Goal: Information Seeking & Learning: Learn about a topic

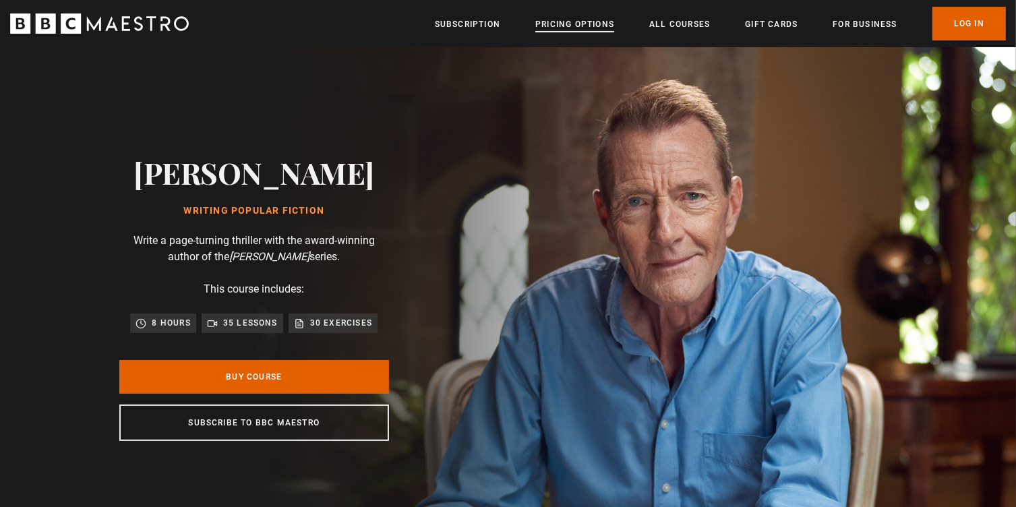
click at [550, 24] on link "Pricing Options" at bounding box center [574, 24] width 79 height 13
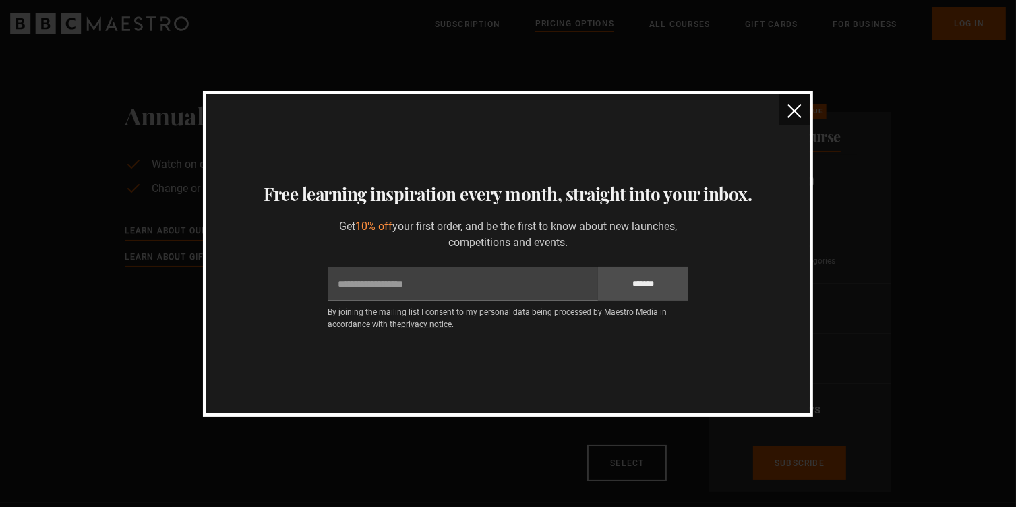
click at [794, 107] on img "close" at bounding box center [795, 111] width 14 height 14
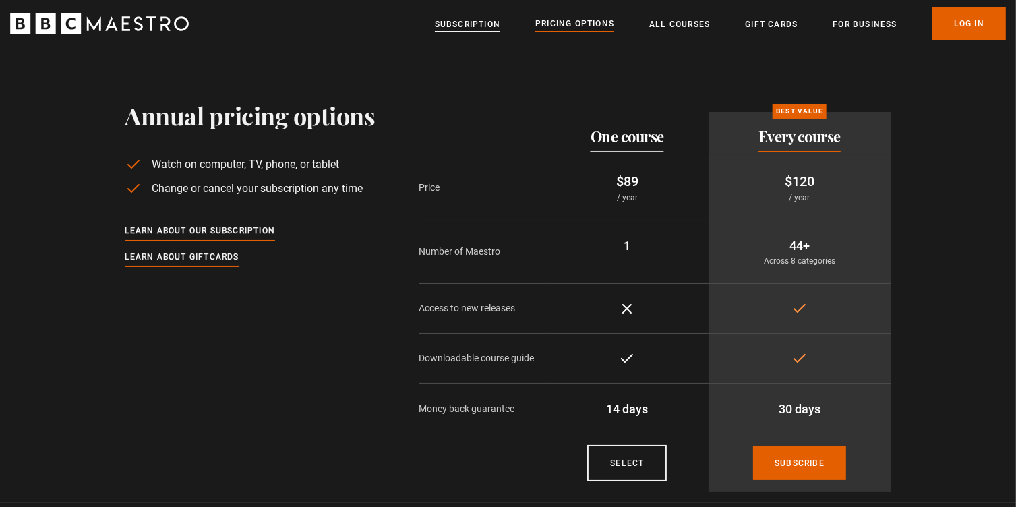
click at [477, 24] on link "Subscription" at bounding box center [467, 24] width 65 height 13
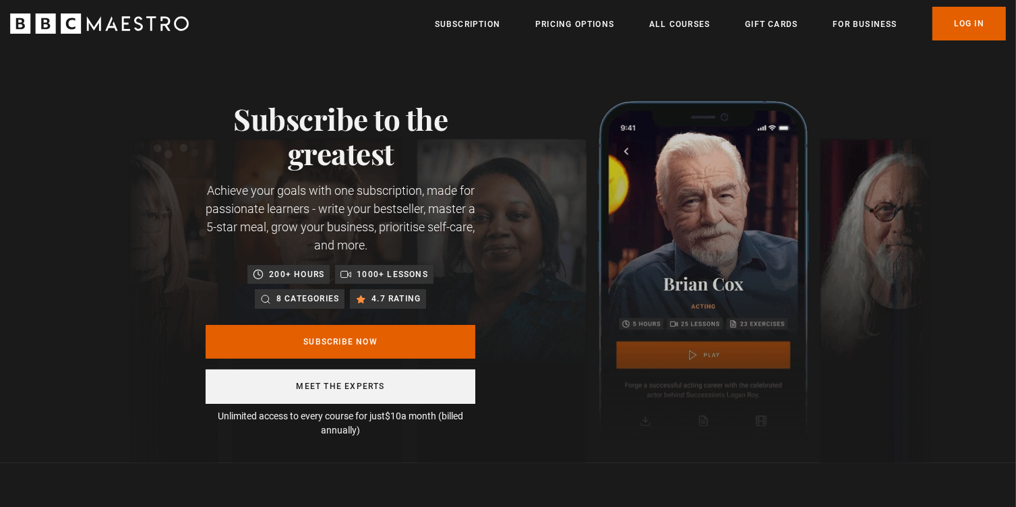
click at [363, 382] on link "Meet the experts" at bounding box center [341, 387] width 270 height 34
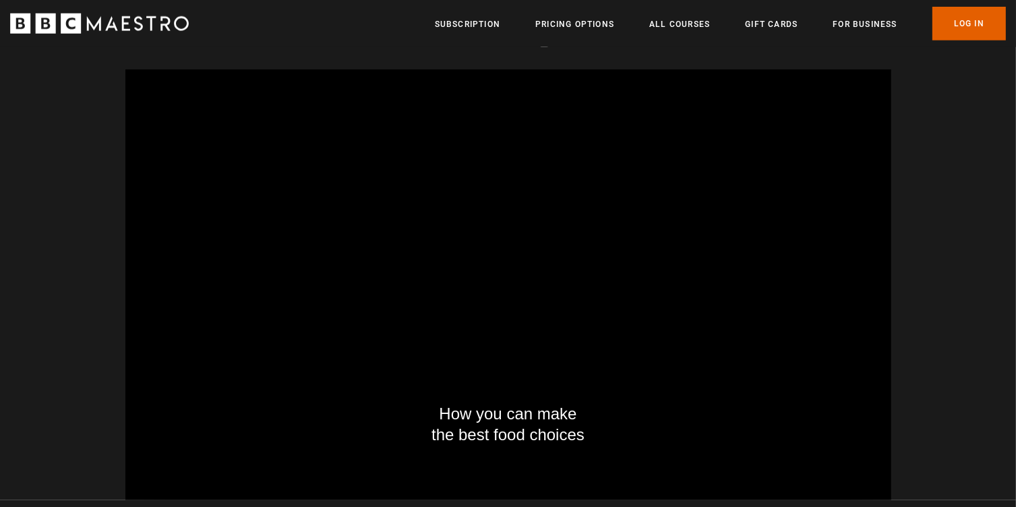
scroll to position [0, 1236]
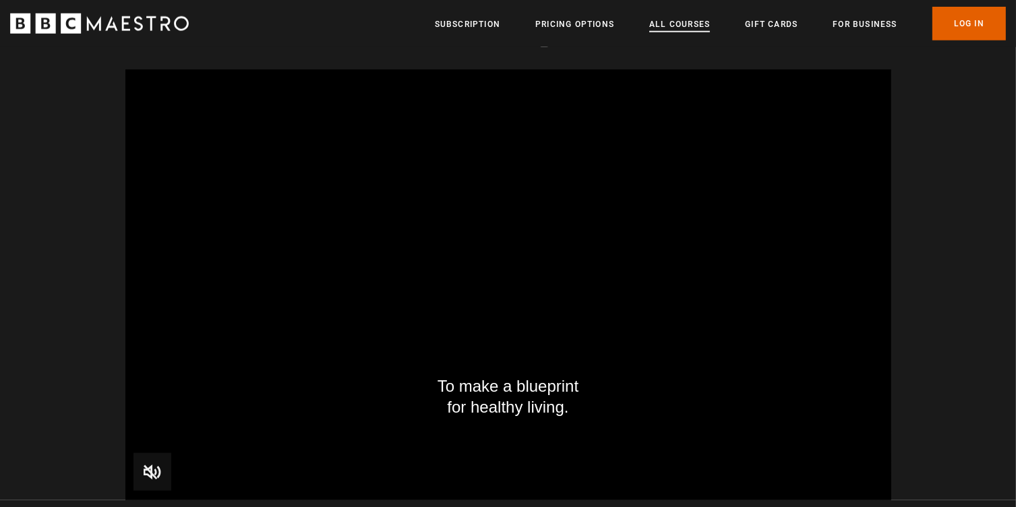
click at [676, 22] on link "All Courses" at bounding box center [679, 24] width 61 height 13
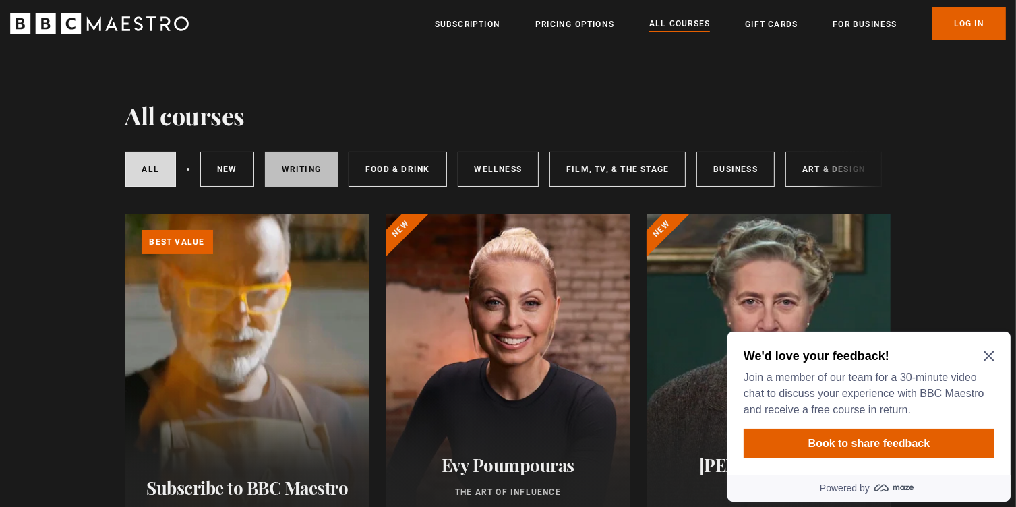
click at [301, 171] on link "Writing" at bounding box center [301, 169] width 73 height 35
